Goal: Information Seeking & Learning: Learn about a topic

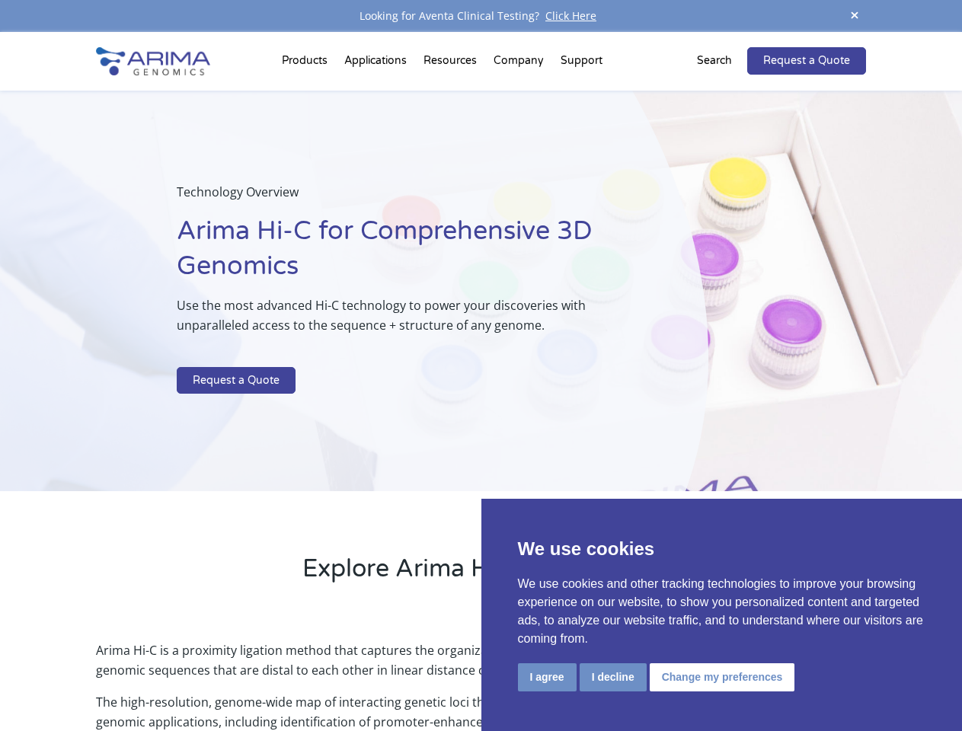
click at [481, 366] on p at bounding box center [404, 357] width 455 height 20
click at [547, 677] on button "I agree" at bounding box center [547, 678] width 59 height 28
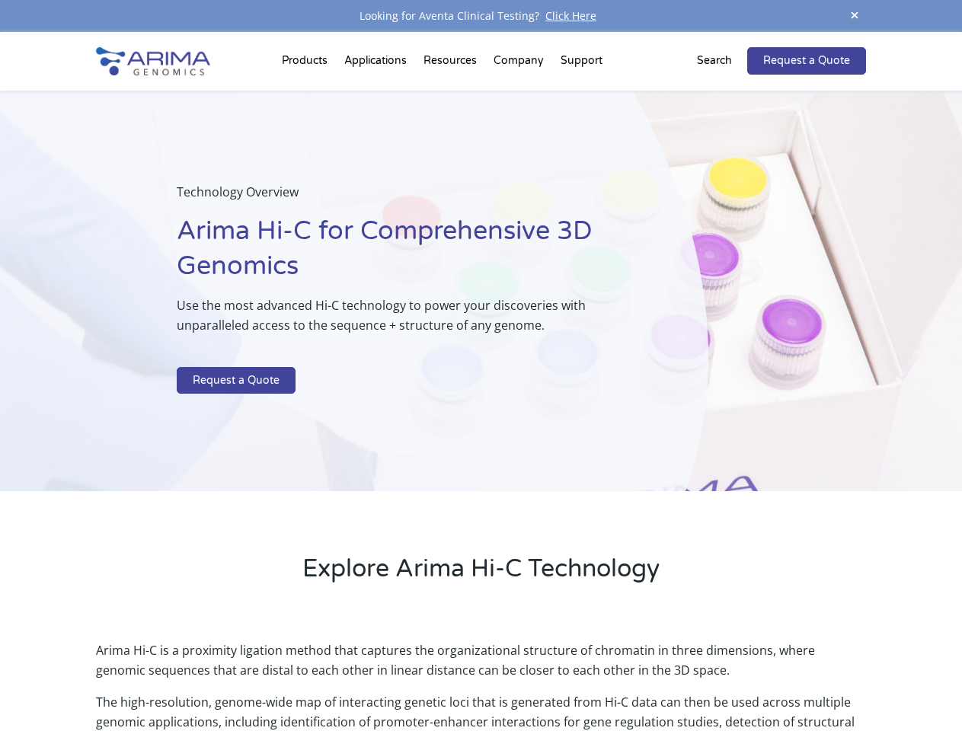
click at [613, 677] on p "Arima Hi-C is a proximity ligation method that captures the organizational stru…" at bounding box center [481, 667] width 770 height 52
click at [720, 677] on p "Arima Hi-C is a proximity ligation method that captures the organizational stru…" at bounding box center [481, 667] width 770 height 52
click at [855, 16] on span at bounding box center [854, 16] width 23 height 21
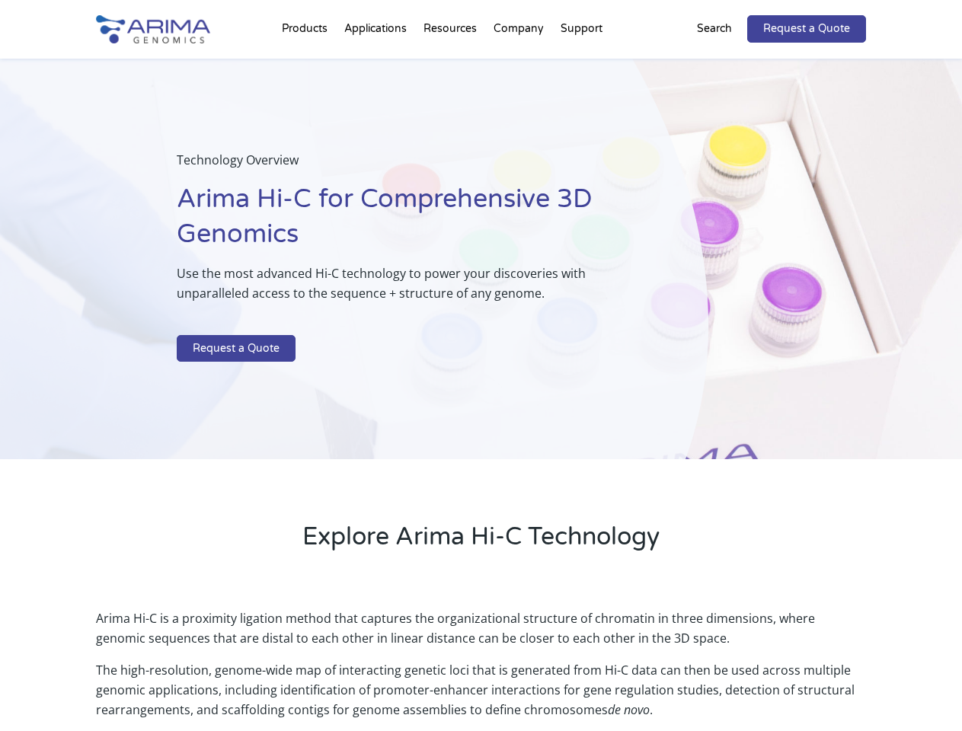
click at [481, 382] on div "Technology Overview Arima Hi-C for Comprehensive 3D Genomics Use the most advan…" at bounding box center [354, 260] width 709 height 402
click at [307, 64] on div "Technology Overview Arima Hi-C for Comprehensive 3D Genomics Use the most advan…" at bounding box center [354, 260] width 709 height 402
click at [452, 64] on div "Technology Overview Arima Hi-C for Comprehensive 3D Genomics Use the most advan…" at bounding box center [354, 260] width 709 height 402
click at [520, 64] on div "Technology Overview Arima Hi-C for Comprehensive 3D Genomics Use the most advan…" at bounding box center [354, 260] width 709 height 402
click at [581, 64] on div "Technology Overview Arima Hi-C for Comprehensive 3D Genomics Use the most advan…" at bounding box center [354, 260] width 709 height 402
